Goal: Find specific page/section: Find specific page/section

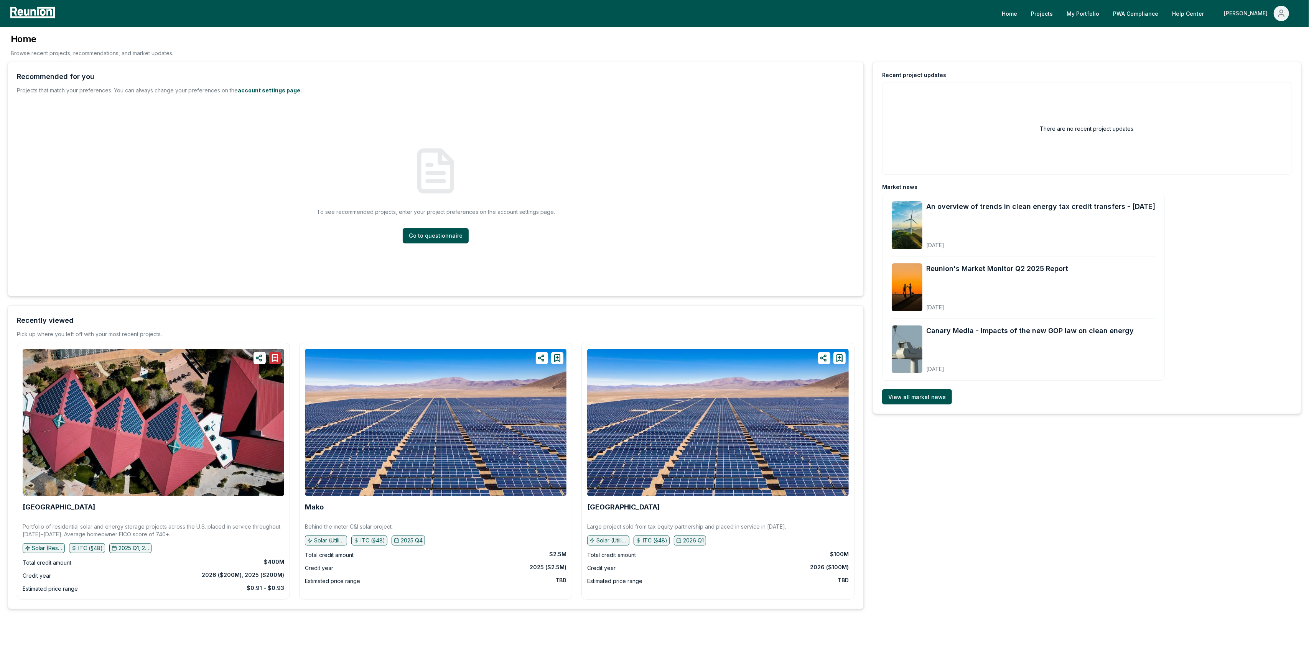
click at [1246, 15] on button "[PERSON_NAME]" at bounding box center [1256, 13] width 77 height 15
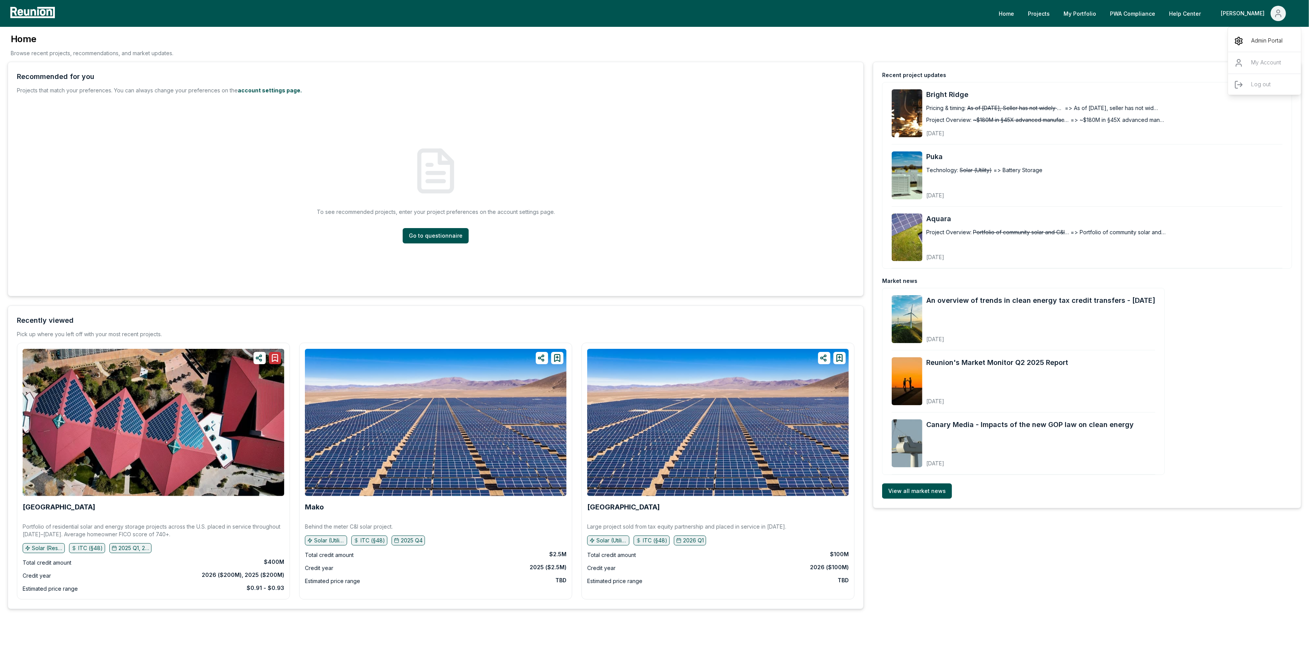
click at [1260, 43] on p "Admin Portal" at bounding box center [1266, 40] width 31 height 9
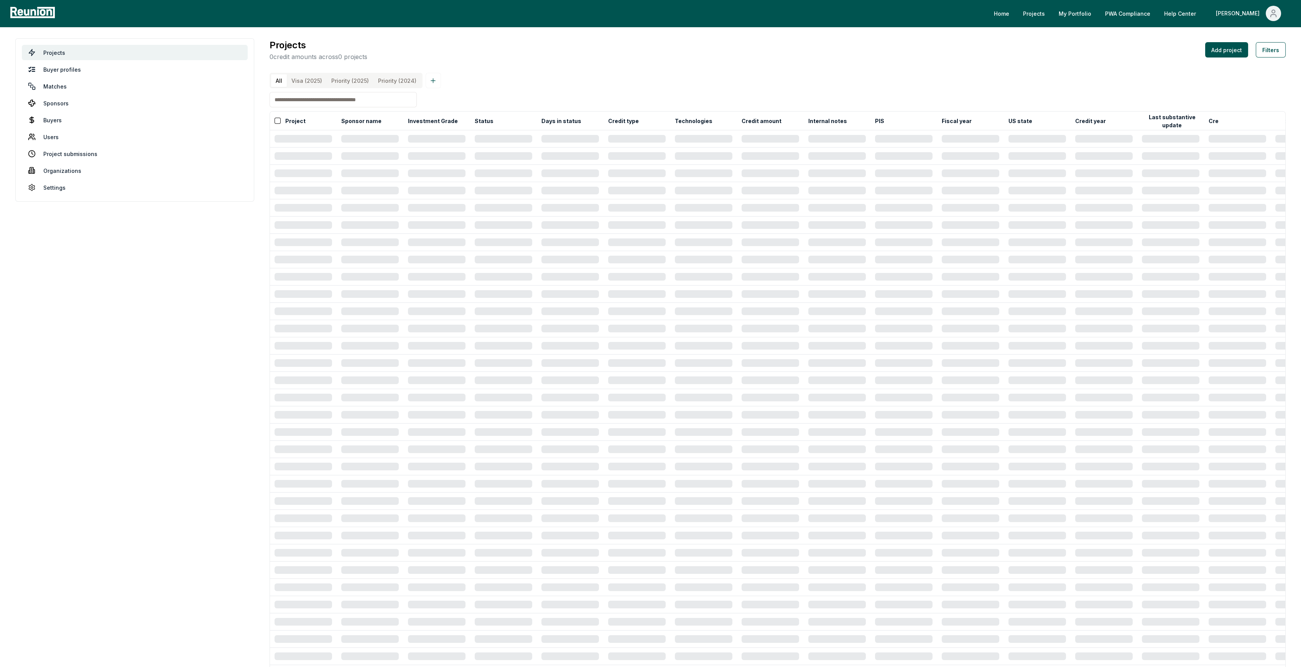
click at [316, 107] on input at bounding box center [343, 99] width 147 height 15
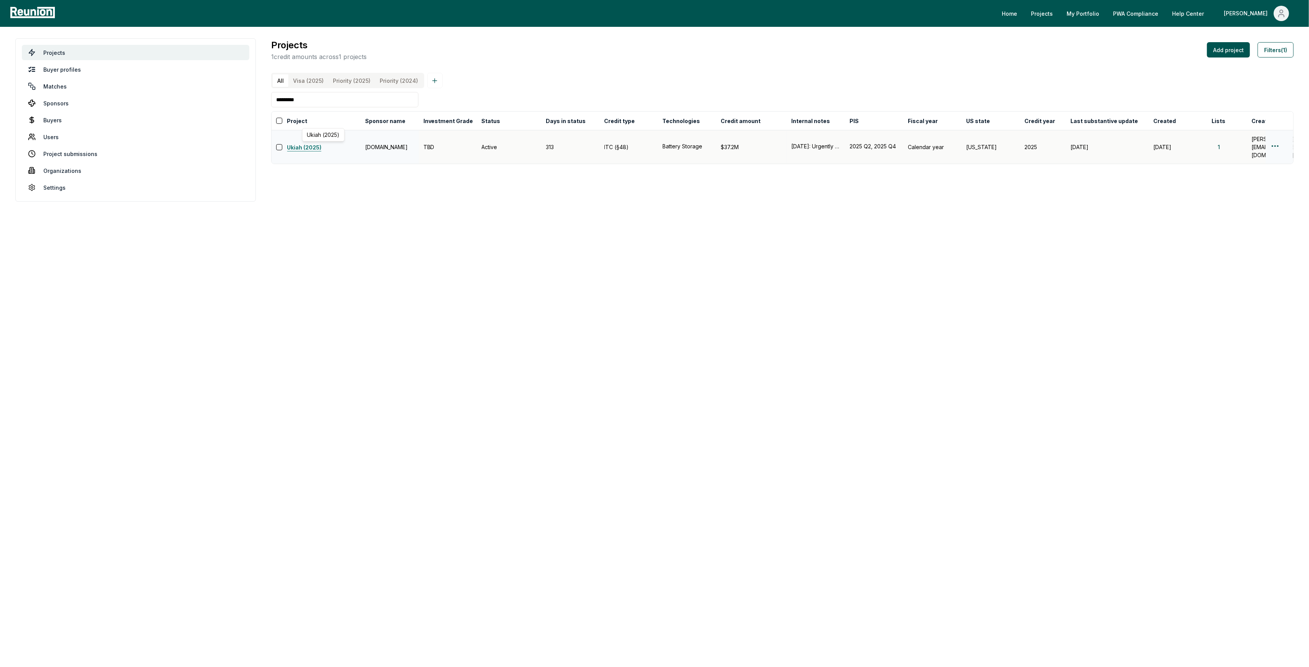
type input "*********"
click at [308, 150] on link "Ukiah (2025)" at bounding box center [324, 147] width 74 height 9
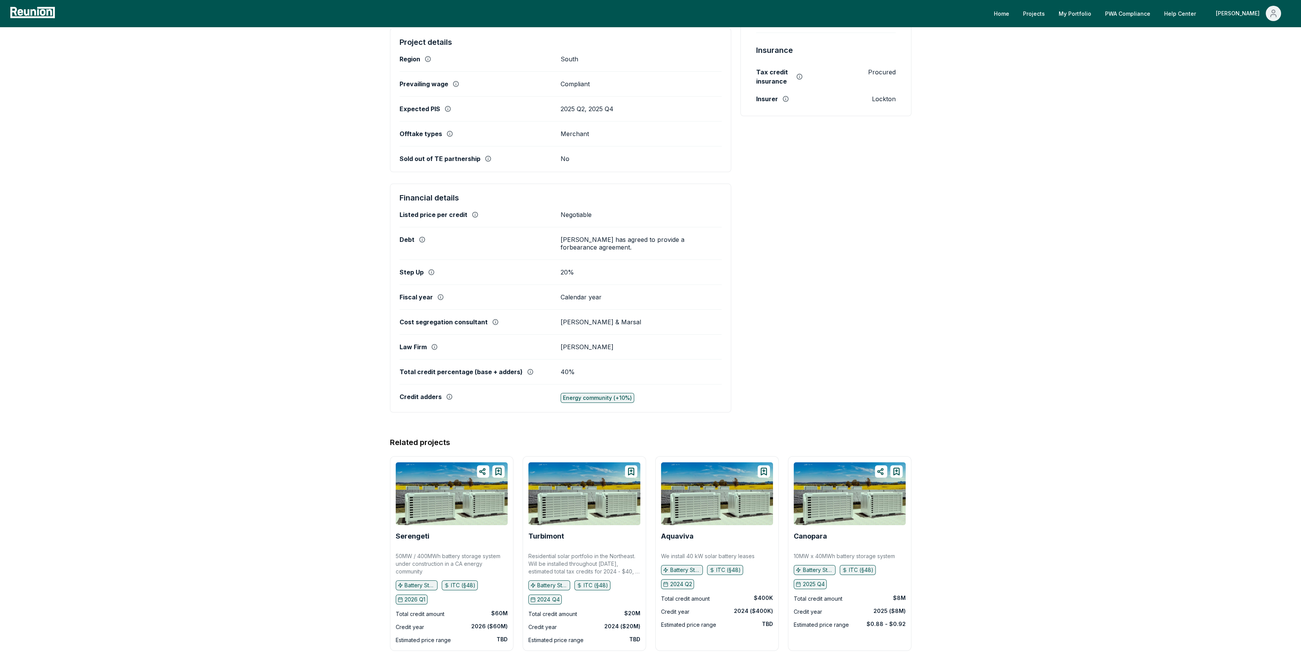
scroll to position [290, 0]
